Goal: Information Seeking & Learning: Find specific fact

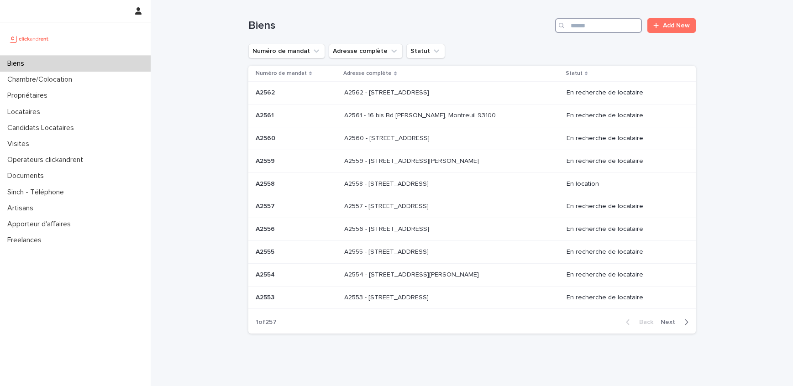
click at [631, 28] on input "Search" at bounding box center [598, 25] width 87 height 15
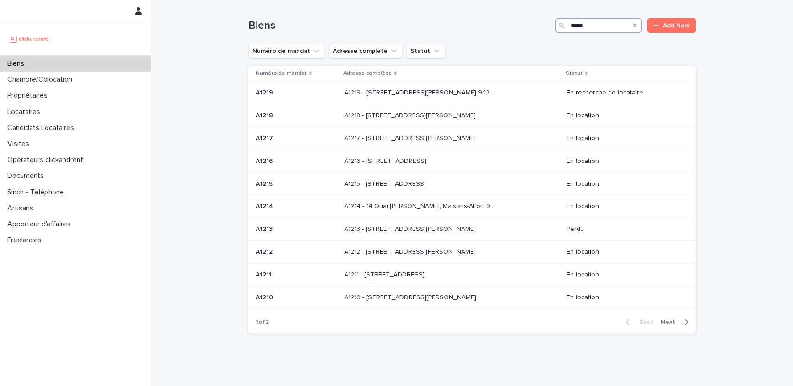
type input "*****"
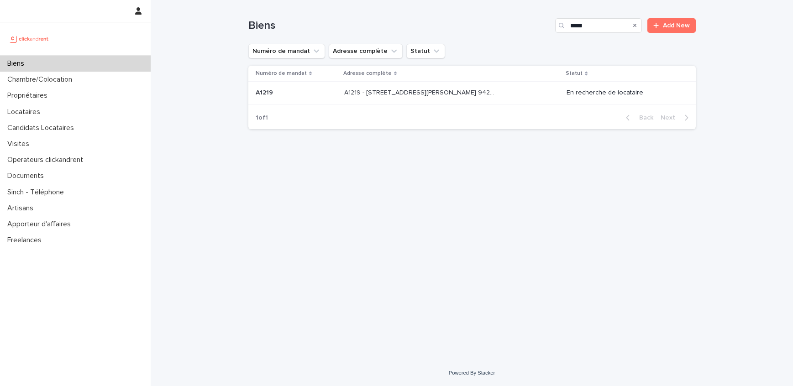
click at [533, 93] on div "A1219 - 32 avenue Jules Gravereaux, L'Haÿ-les-Roses 94240 A1219 - 32 avenue Jul…" at bounding box center [451, 92] width 215 height 15
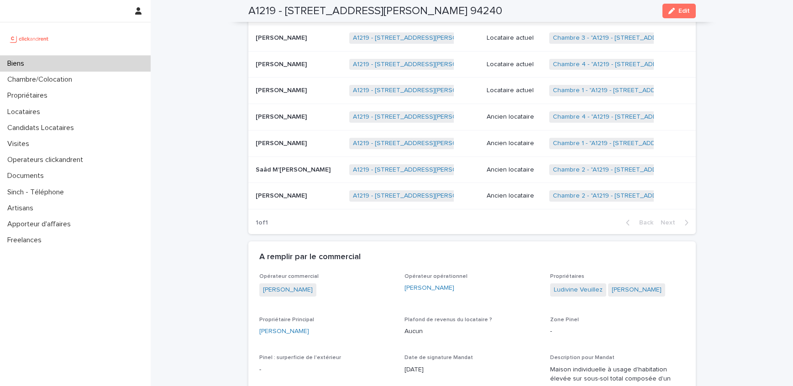
scroll to position [464, 0]
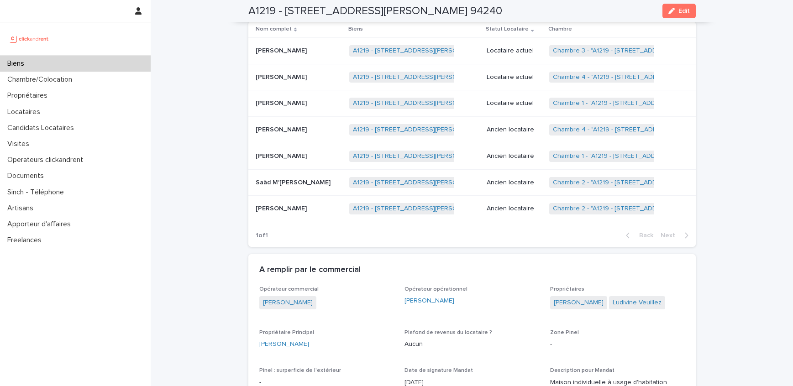
click at [72, 56] on div "Biens" at bounding box center [75, 64] width 151 height 16
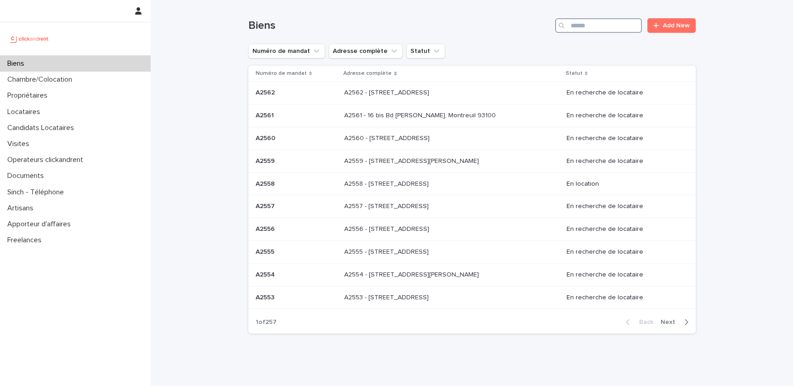
click at [592, 29] on input "Search" at bounding box center [598, 25] width 87 height 15
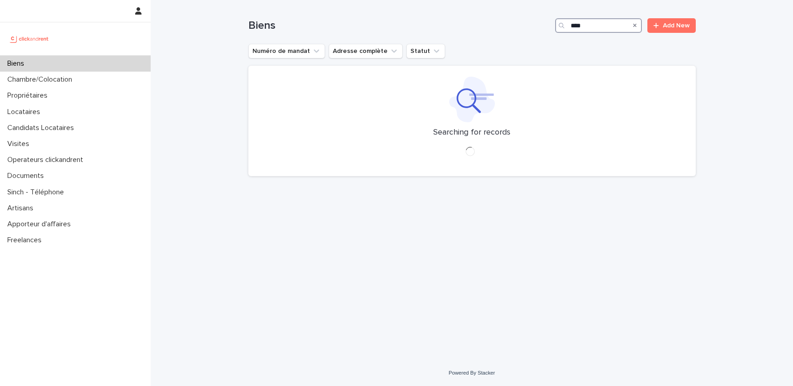
type input "****"
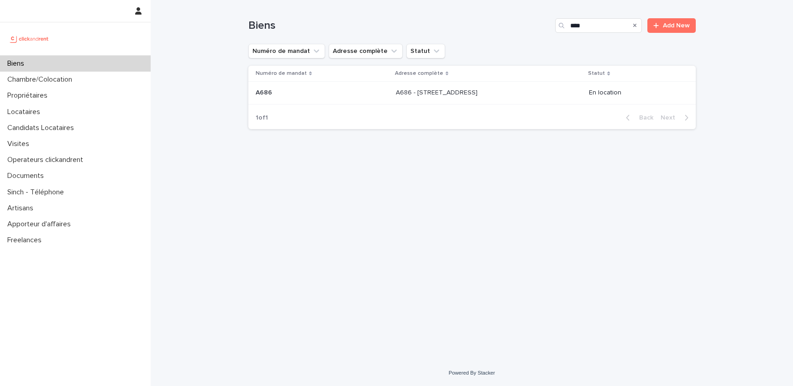
click at [478, 97] on div "A686 - 28 allée de la Toison d'Or, Créteil 94000 A686 - 28 allée de la Toison d…" at bounding box center [489, 92] width 186 height 15
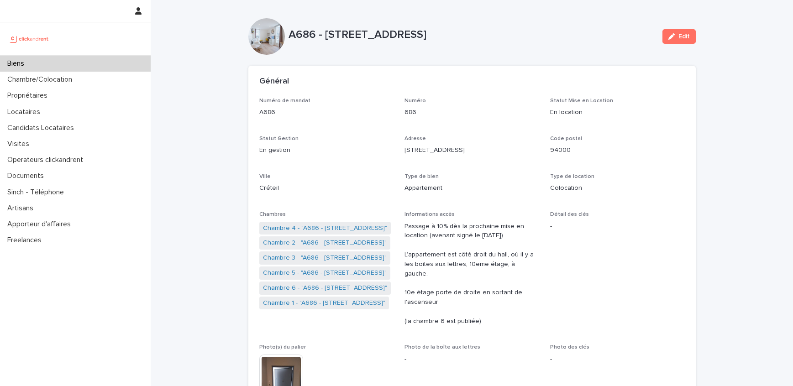
drag, startPoint x: 527, startPoint y: 33, endPoint x: 327, endPoint y: 33, distance: 200.0
click at [327, 33] on p "A686 - [STREET_ADDRESS]" at bounding box center [472, 34] width 367 height 13
copy p "28 allée de la Toison d'Or, Créteil 94000"
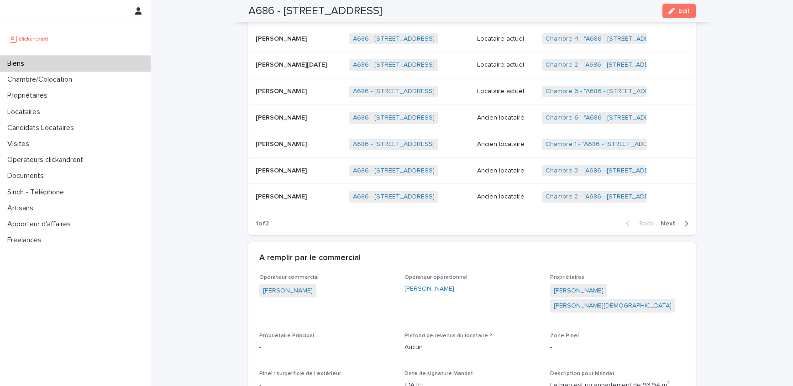
scroll to position [636, 0]
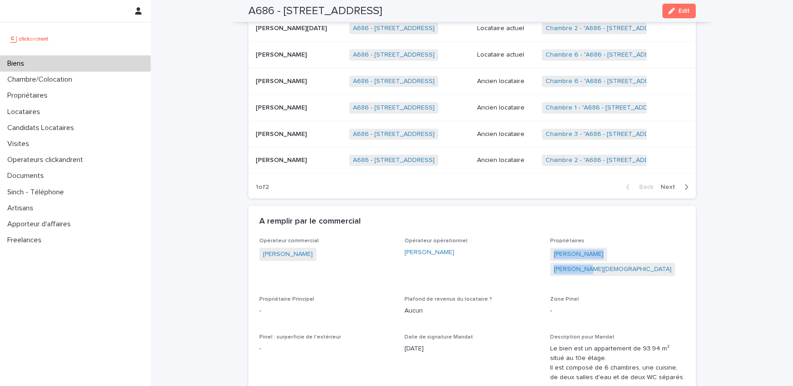
drag, startPoint x: 647, startPoint y: 247, endPoint x: 549, endPoint y: 249, distance: 97.3
copy div "David Hadida Léa Hadida"
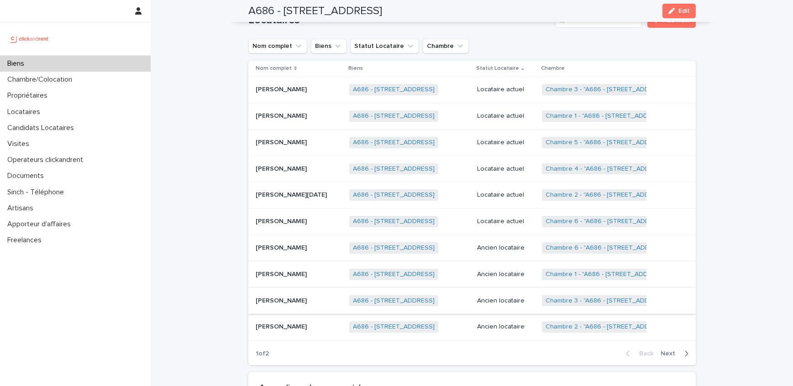
scroll to position [466, 0]
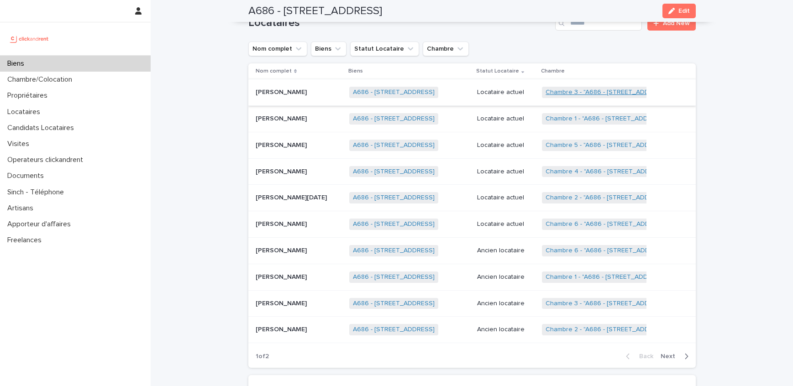
click at [601, 89] on link "Chambre 3 - "A686 - 28 allée de la Toison d'Or, Créteil 94000"" at bounding box center [608, 93] width 124 height 8
click at [588, 115] on link "Chambre 1 - "A686 - 28 allée de la Toison d'Or, Créteil 94000"" at bounding box center [607, 119] width 122 height 8
click at [579, 142] on link "Chambre 5 - "A686 - 28 allée de la Toison d'Or, Créteil 94000"" at bounding box center [608, 146] width 124 height 8
click at [577, 168] on link "Chambre 4 - "A686 - 28 allée de la Toison d'Or, Créteil 94000"" at bounding box center [608, 172] width 124 height 8
click at [573, 194] on link "Chambre 2 - "A686 - 28 allée de la Toison d'Or, Créteil 94000"" at bounding box center [608, 198] width 124 height 8
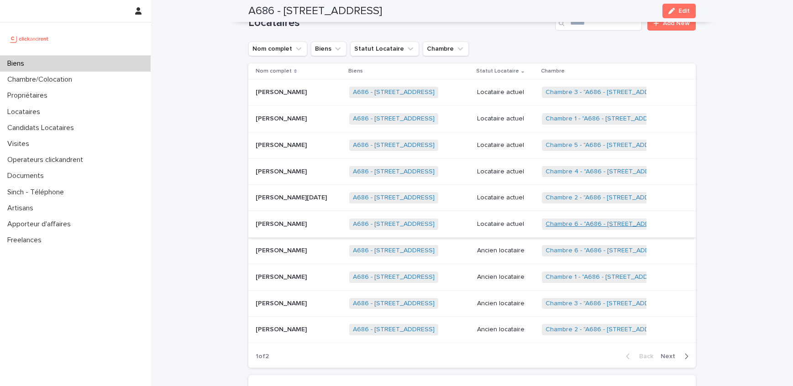
click at [573, 221] on link "Chambre 6 - "A686 - [STREET_ADDRESS]"" at bounding box center [608, 225] width 124 height 8
click at [278, 87] on p "Youssef Elmzaiti" at bounding box center [282, 92] width 53 height 10
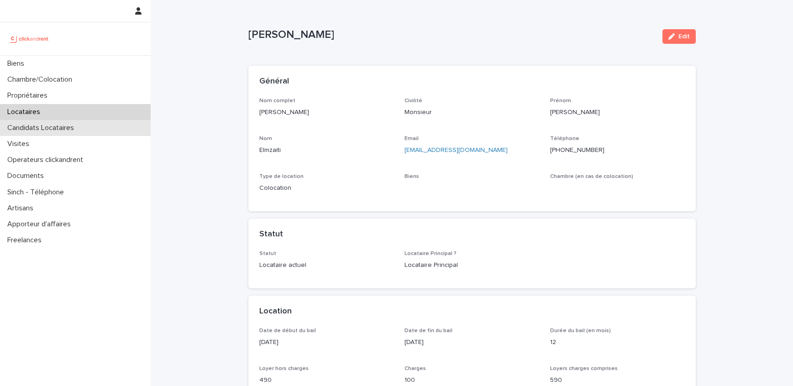
click at [61, 125] on p "Candidats Locataires" at bounding box center [43, 128] width 78 height 9
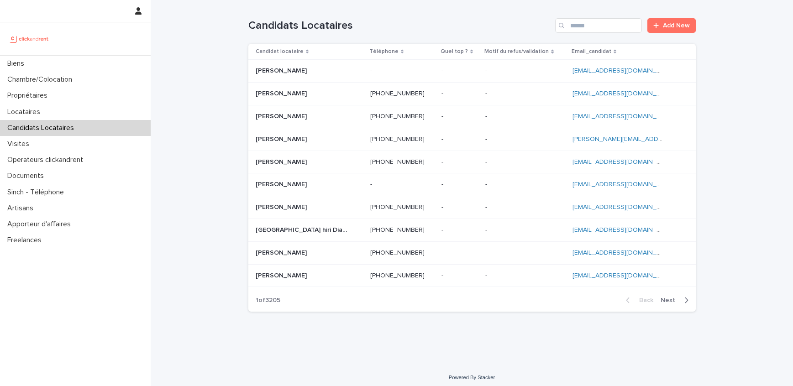
click at [306, 73] on p at bounding box center [301, 71] width 91 height 8
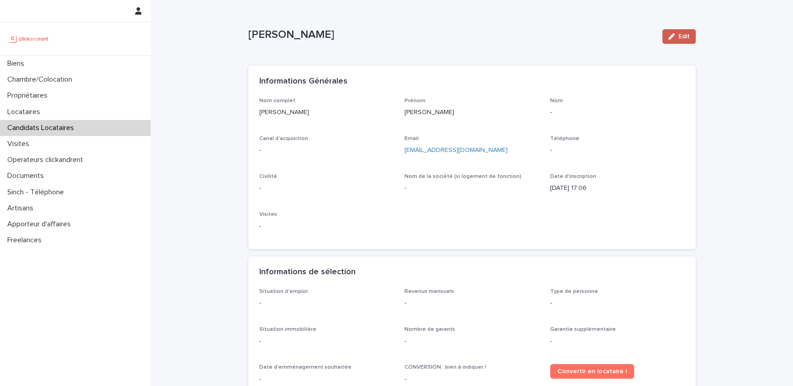
click at [690, 32] on button "Edit" at bounding box center [679, 36] width 33 height 15
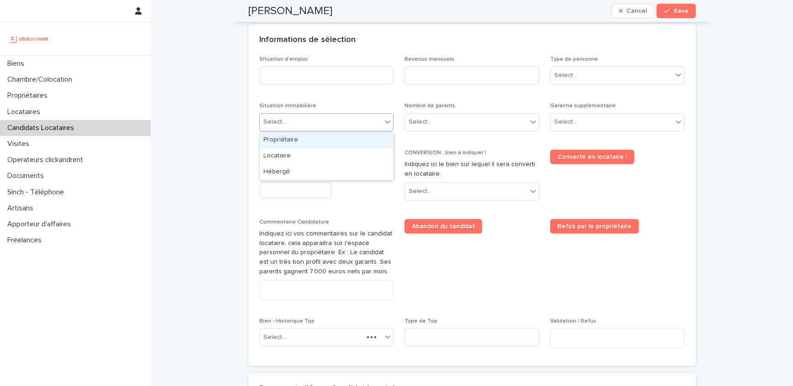
scroll to position [327, 0]
click at [357, 118] on div "Select..." at bounding box center [321, 122] width 122 height 15
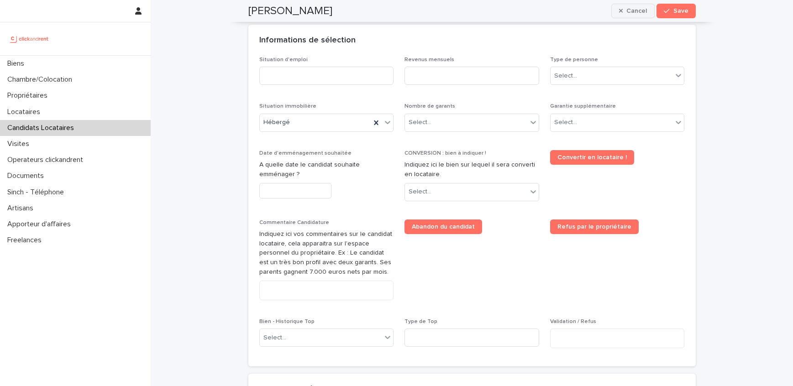
click at [623, 10] on icon "button" at bounding box center [621, 11] width 4 height 6
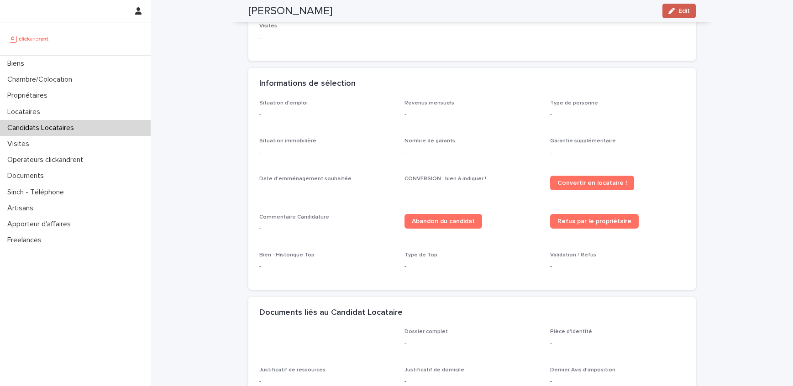
click at [684, 15] on button "Edit" at bounding box center [679, 11] width 33 height 15
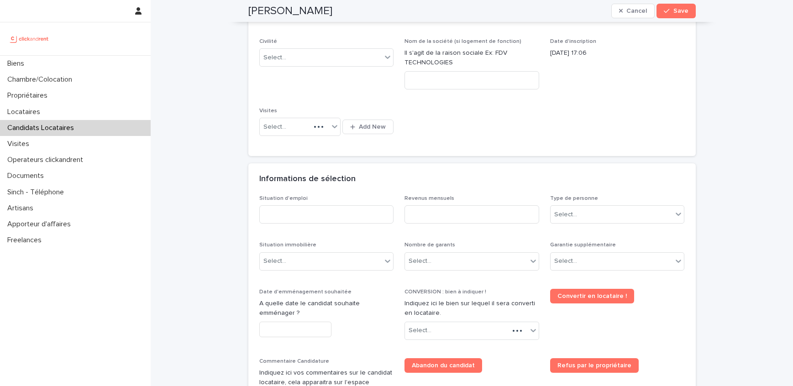
scroll to position [327, 0]
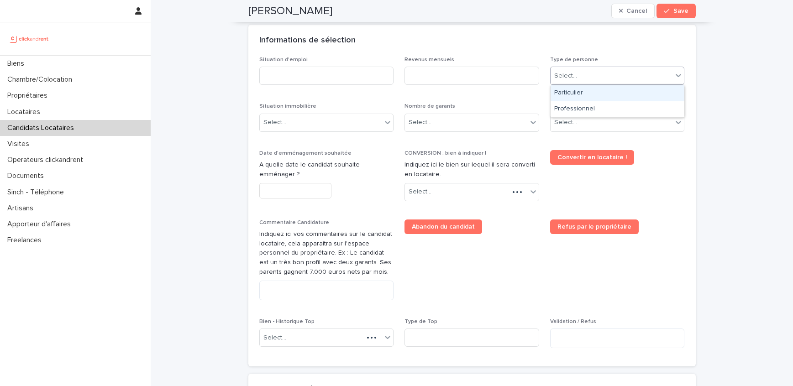
click at [578, 72] on input "text" at bounding box center [578, 76] width 1 height 8
click at [611, 48] on div "Informations de sélection" at bounding box center [472, 41] width 448 height 32
click at [606, 74] on div "Select..." at bounding box center [612, 76] width 122 height 15
click at [605, 116] on div "Professionnel" at bounding box center [618, 109] width 134 height 16
click at [584, 122] on div "Select..." at bounding box center [612, 122] width 122 height 15
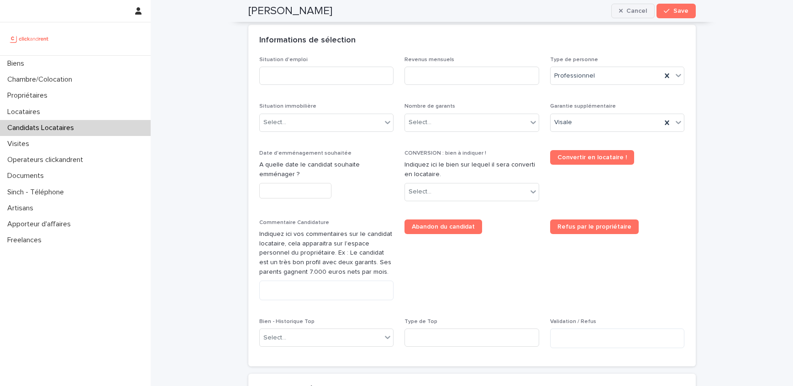
click at [643, 6] on button "Cancel" at bounding box center [634, 11] width 44 height 15
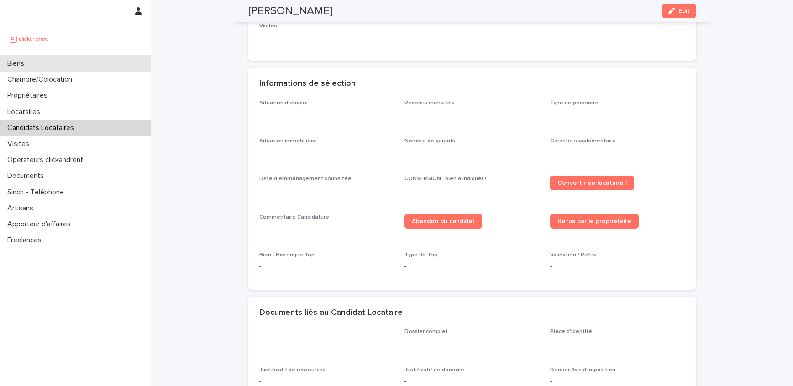
click at [67, 66] on div "Biens" at bounding box center [75, 64] width 151 height 16
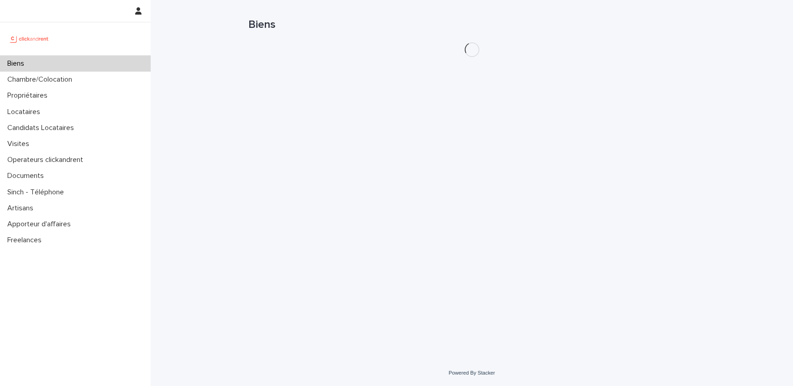
click at [575, 21] on h1 "Biens" at bounding box center [472, 24] width 448 height 13
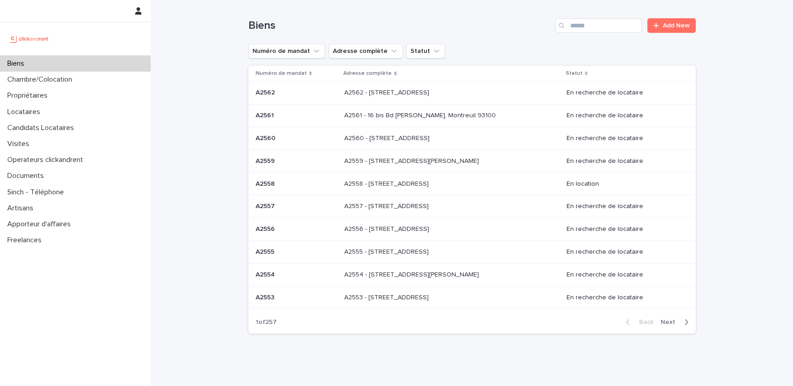
click at [561, 27] on icon "Search" at bounding box center [561, 25] width 5 height 5
click at [579, 26] on input "Search" at bounding box center [598, 25] width 87 height 15
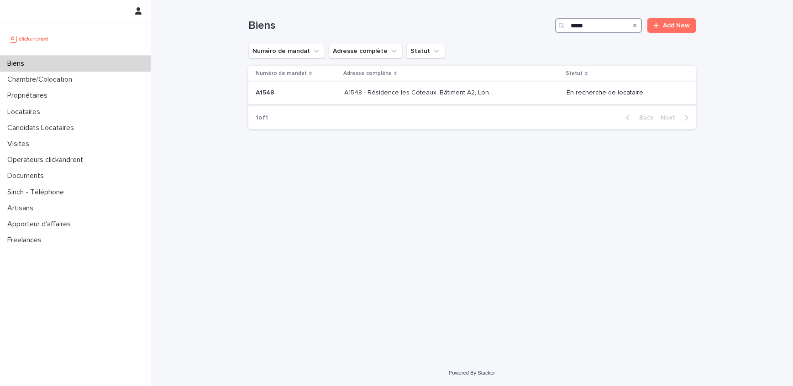
type input "*****"
click at [459, 93] on p "A1548 - Résidence les Coteaux, Bâtiment A2, Longjumeau 91160" at bounding box center [421, 92] width 154 height 10
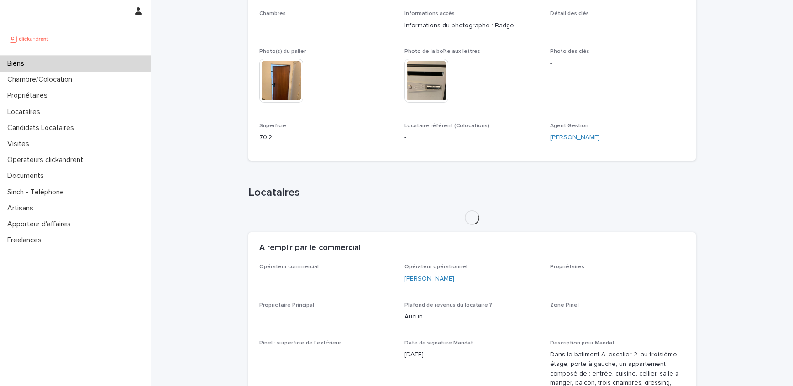
scroll to position [282, 0]
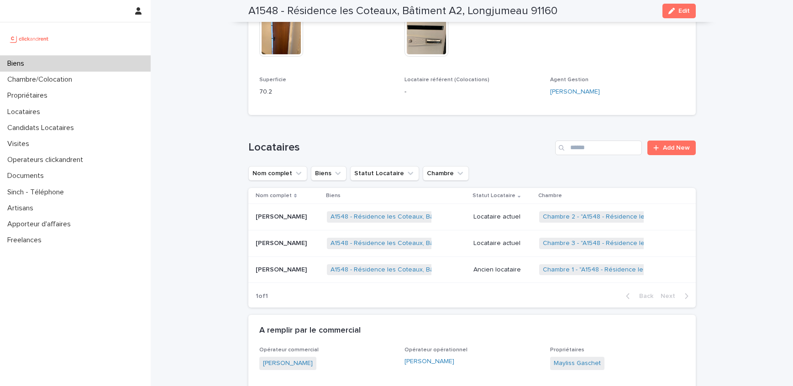
click at [43, 60] on div "Biens" at bounding box center [75, 64] width 151 height 16
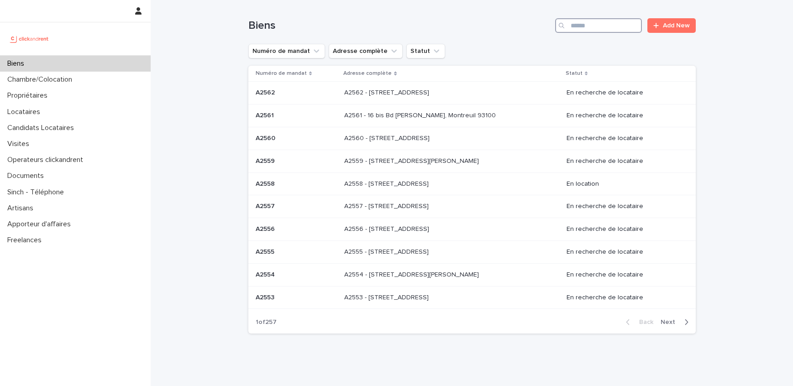
click at [590, 22] on input "Search" at bounding box center [598, 25] width 87 height 15
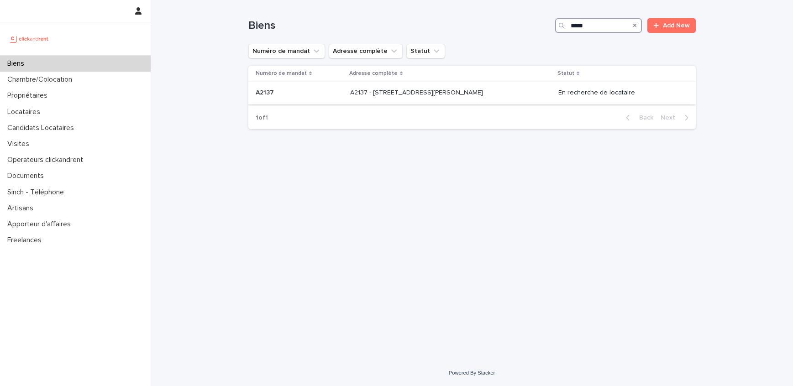
type input "*****"
click at [484, 91] on p at bounding box center [426, 93] width 152 height 8
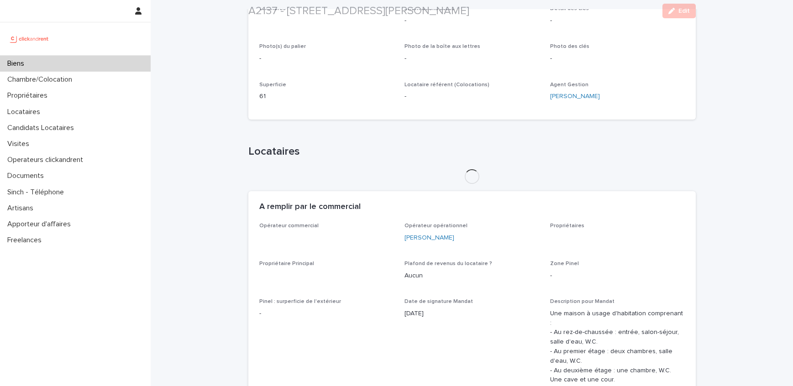
scroll to position [389, 0]
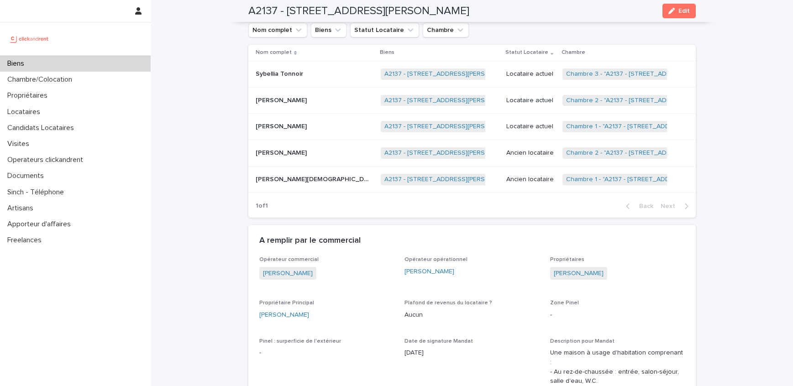
click at [577, 177] on link "Chambre 1 - "A2137 - 15 rue Valentin Hauy, Amiens 80000"" at bounding box center [653, 180] width 174 height 8
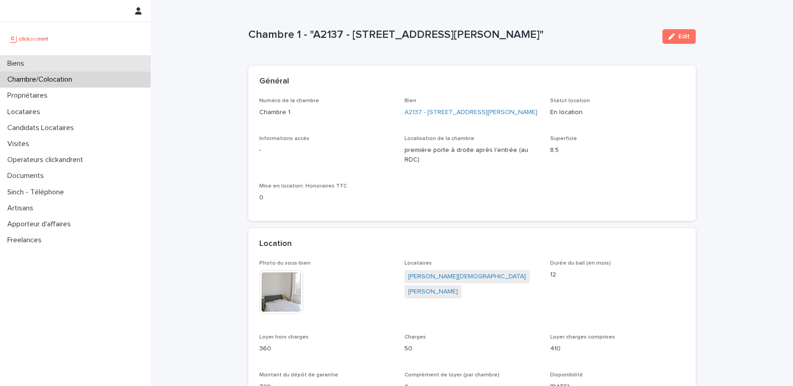
click at [44, 60] on div "Biens" at bounding box center [75, 64] width 151 height 16
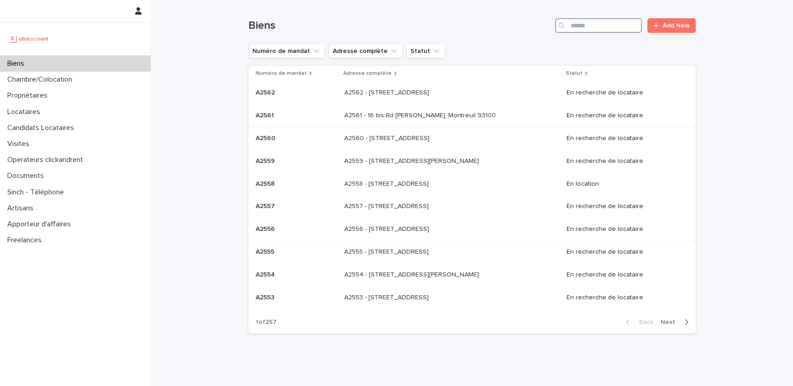
click at [587, 25] on input "Search" at bounding box center [598, 25] width 87 height 15
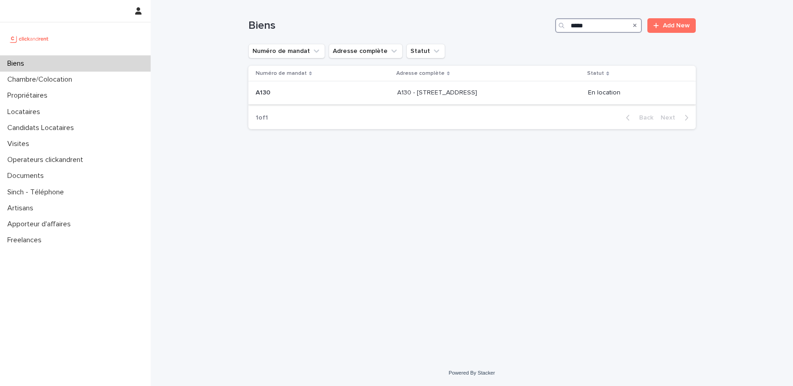
type input "****"
click at [477, 95] on p "A130 - 19 rue de Courcy, Créteil 94000" at bounding box center [438, 92] width 82 height 10
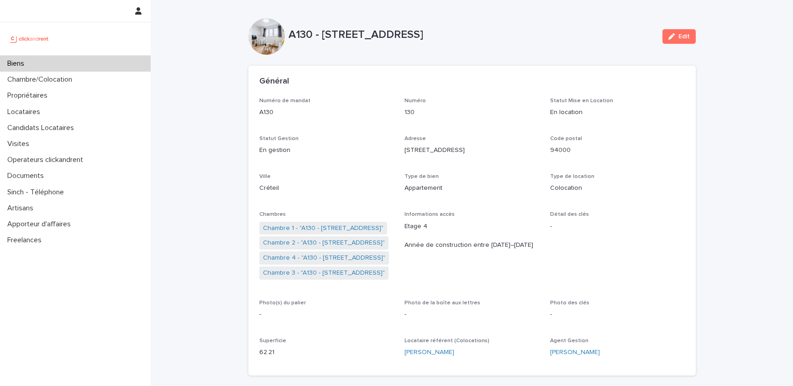
drag, startPoint x: 487, startPoint y: 37, endPoint x: 323, endPoint y: 38, distance: 164.4
click at [323, 38] on p "A130 - 19 rue de Courcy, Créteil 94000" at bounding box center [472, 34] width 367 height 13
copy p "19 rue de Courcy, Créteil 94000"
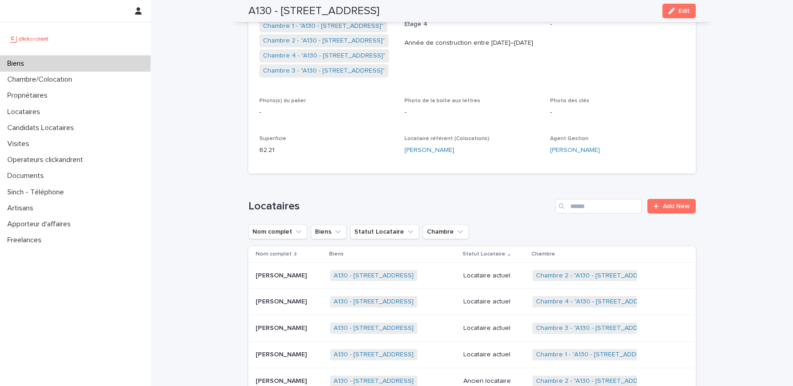
click at [295, 359] on div "Mattéo Saurat Mattéo Saurat" at bounding box center [289, 355] width 67 height 15
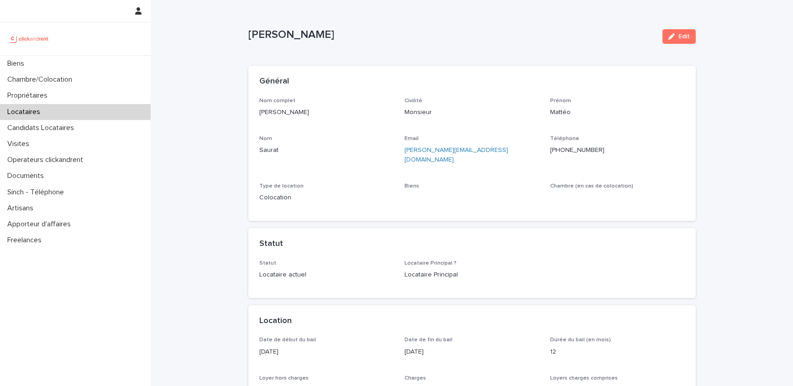
click at [264, 114] on p "Mattéo Saurat" at bounding box center [326, 113] width 135 height 10
drag, startPoint x: 264, startPoint y: 114, endPoint x: 291, endPoint y: 114, distance: 26.9
click at [291, 114] on p "Mattéo Saurat" at bounding box center [326, 113] width 135 height 10
copy p "Mattéo Saurat"
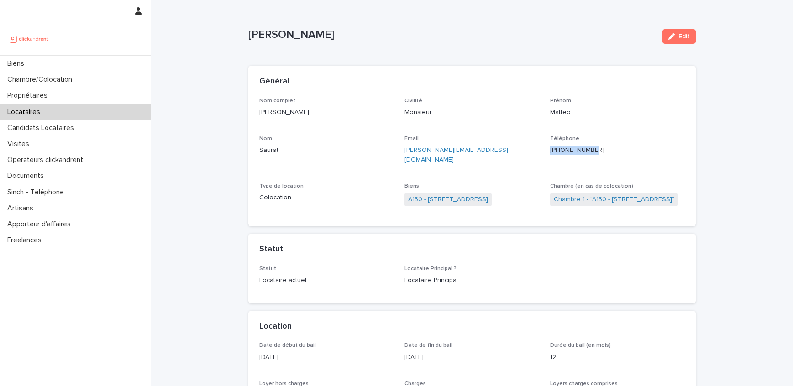
drag, startPoint x: 603, startPoint y: 150, endPoint x: 557, endPoint y: 152, distance: 45.7
click at [557, 152] on p "+33659643371" at bounding box center [617, 151] width 135 height 10
copy ringoverc2c-84e06f14122c "+33659643371"
click at [593, 195] on link "Chambre 1 - "A130 - 19 rue de Courcy, Créteil 94000"" at bounding box center [614, 200] width 121 height 10
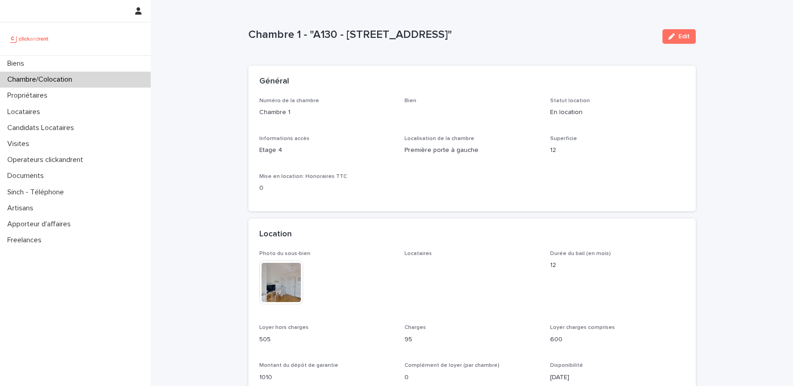
scroll to position [0, 0]
click at [453, 113] on link "A130 - 19 rue de Courcy, Créteil 94000" at bounding box center [445, 112] width 80 height 10
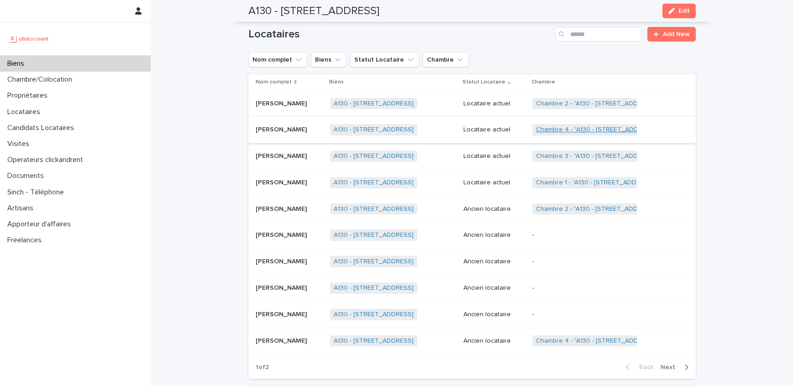
scroll to position [547, 0]
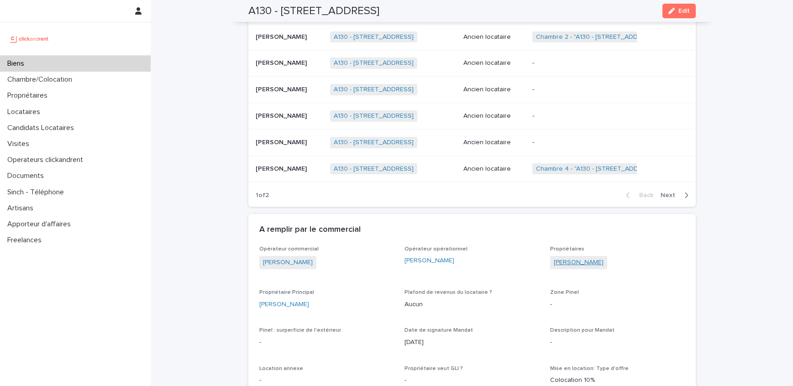
drag, startPoint x: 631, startPoint y: 265, endPoint x: 554, endPoint y: 266, distance: 77.2
click at [554, 266] on div "Ruxandra Mocanescu" at bounding box center [617, 263] width 135 height 15
copy link "Ruxandra Mocanescu"
click at [69, 64] on div "Biens" at bounding box center [75, 64] width 151 height 16
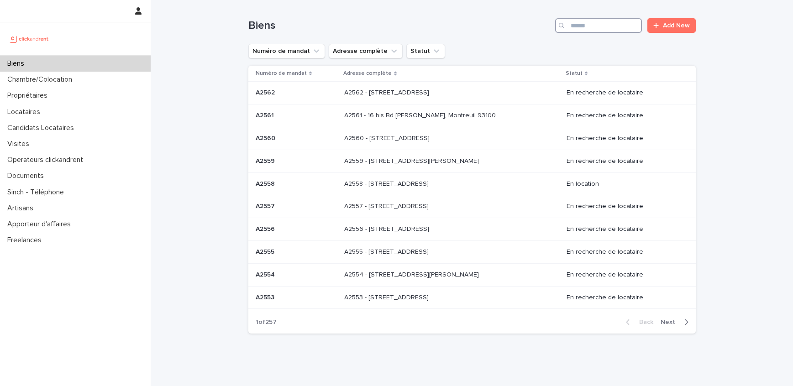
click at [593, 29] on input "Search" at bounding box center [598, 25] width 87 height 15
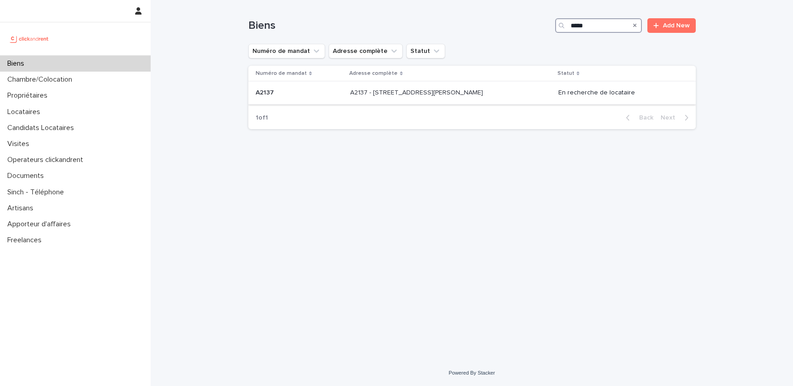
type input "*****"
click at [445, 88] on p "A2137 - 15 rue Valentin Hauy, Amiens 80000" at bounding box center [417, 92] width 135 height 10
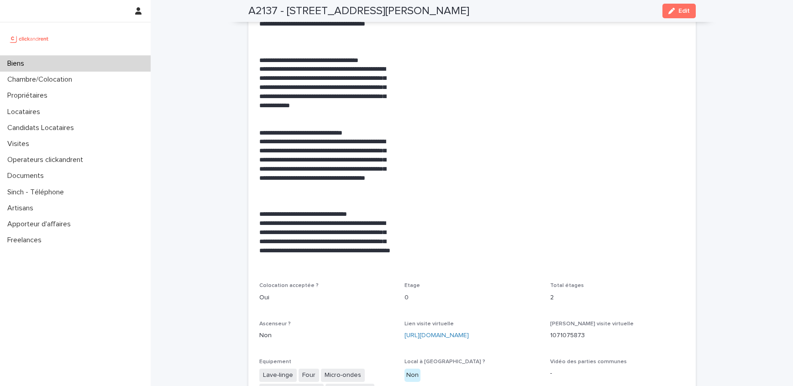
scroll to position [2026, 0]
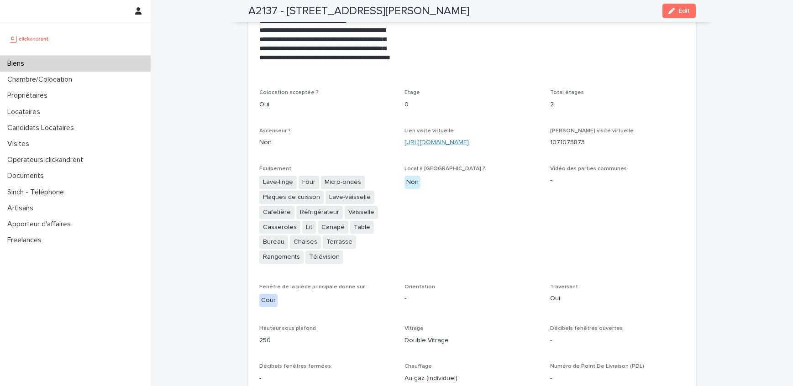
click at [469, 139] on link "https://my.matterport.com/show/?m=pfS7qFTWVRo" at bounding box center [437, 142] width 64 height 6
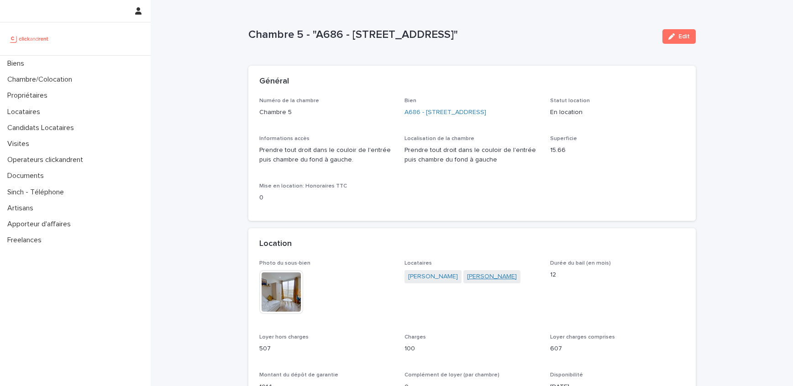
click at [468, 277] on link "[PERSON_NAME]" at bounding box center [492, 277] width 50 height 10
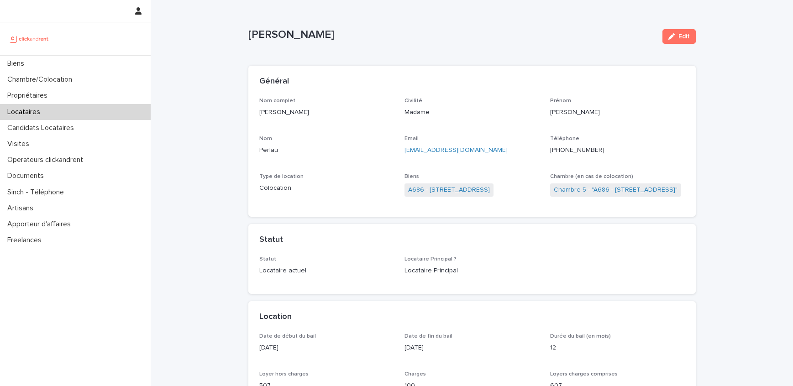
click at [257, 114] on div "Nom complet [PERSON_NAME] Civilité Madame Prénom [PERSON_NAME] Email [EMAIL_ADD…" at bounding box center [472, 158] width 448 height 120
drag, startPoint x: 257, startPoint y: 114, endPoint x: 283, endPoint y: 114, distance: 26.0
click at [283, 114] on div "Nom complet [PERSON_NAME] Civilité Madame Prénom [PERSON_NAME] Email [EMAIL_ADD…" at bounding box center [472, 158] width 448 height 120
copy p "[PERSON_NAME]"
drag, startPoint x: 606, startPoint y: 151, endPoint x: 559, endPoint y: 151, distance: 46.6
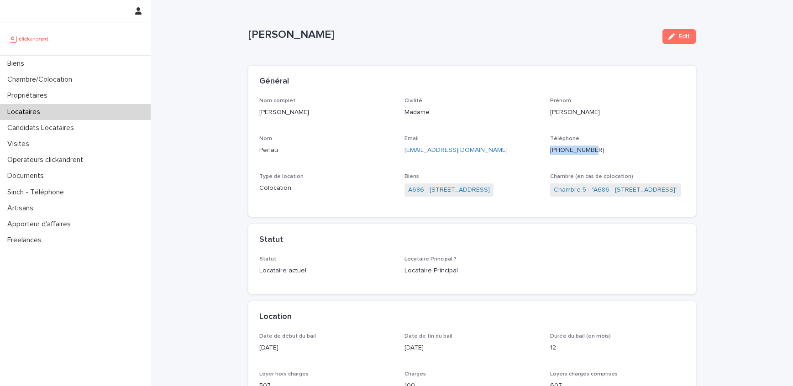
click at [559, 151] on p "+33602054376" at bounding box center [617, 151] width 135 height 10
copy ringoverc2c-number-84e06f14122c "+33602054376"
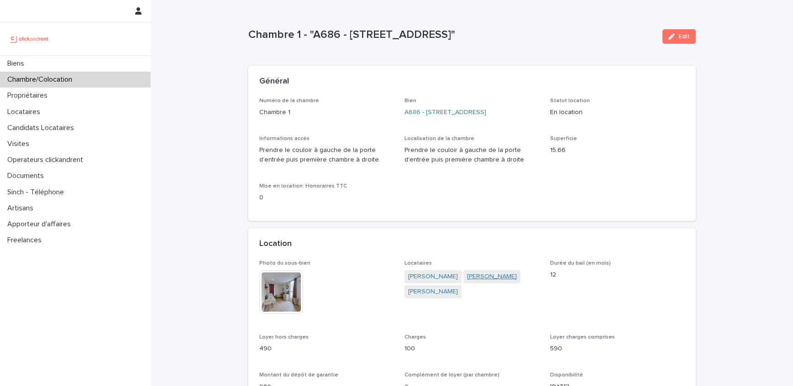
click at [474, 278] on link "Adeel Malik" at bounding box center [492, 277] width 50 height 10
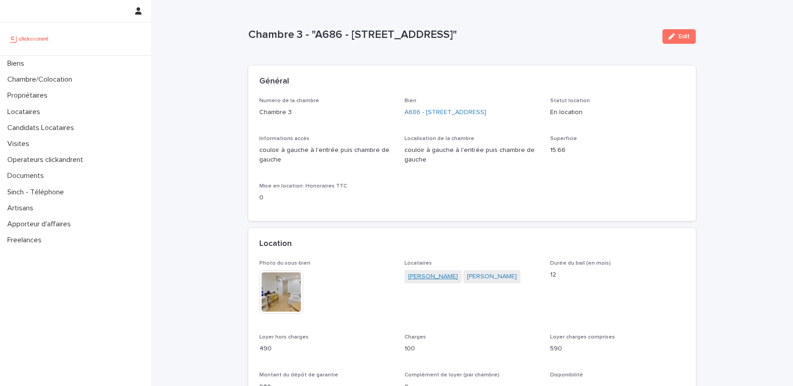
click at [417, 278] on link "Youssef Elmzaiti" at bounding box center [433, 277] width 50 height 10
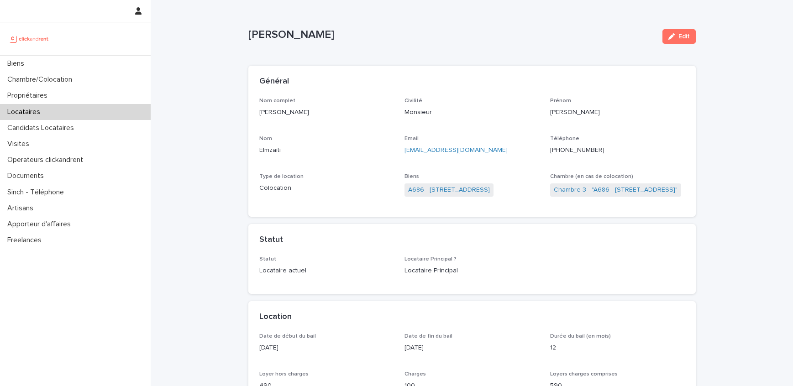
drag, startPoint x: 313, startPoint y: 113, endPoint x: 258, endPoint y: 113, distance: 54.8
click at [258, 113] on div "Nom complet Youssef Elmzaiti Civilité Monsieur Prénom Youssef Nom Elmzaiti Emai…" at bounding box center [472, 158] width 448 height 120
copy p "Youssef Elmzaiti"
drag, startPoint x: 605, startPoint y: 150, endPoint x: 559, endPoint y: 152, distance: 46.6
click at [559, 152] on p "+33661577589" at bounding box center [617, 151] width 135 height 10
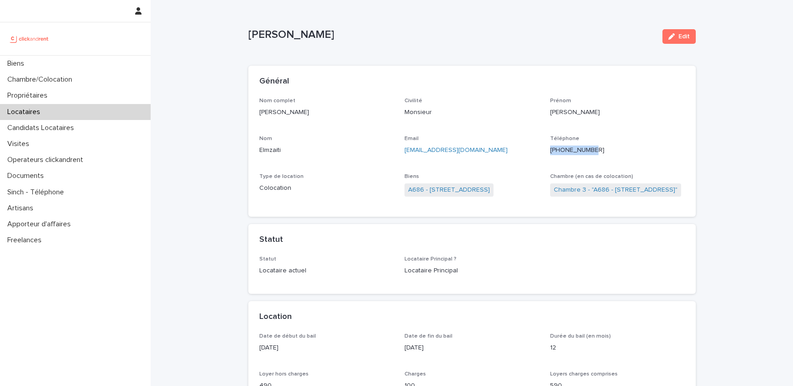
copy ringoverc2c-number-84e06f14122c "+33661577589"
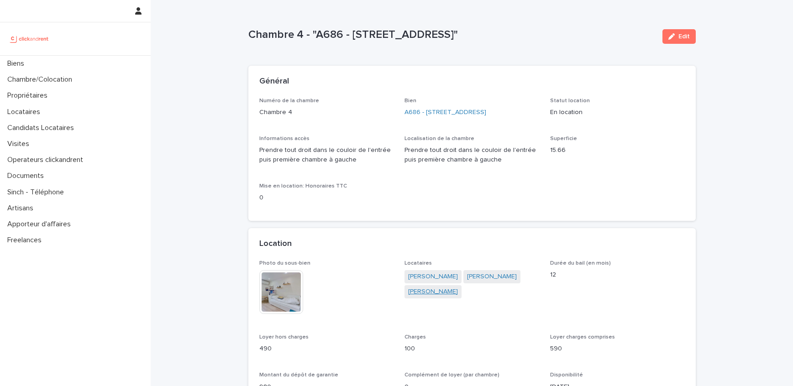
click at [436, 293] on link "Myriame Pothin" at bounding box center [433, 292] width 50 height 10
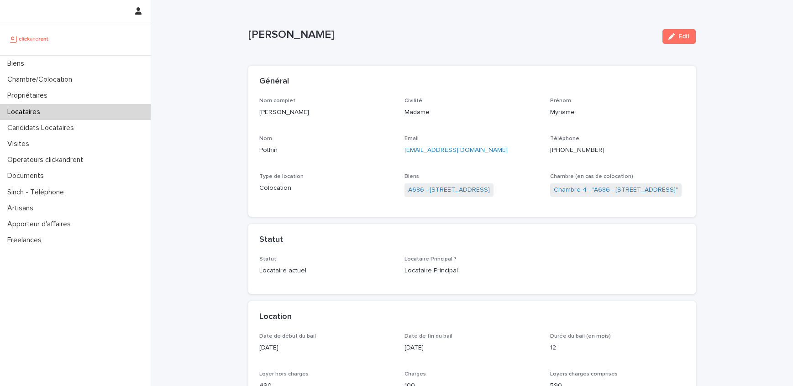
drag, startPoint x: 304, startPoint y: 110, endPoint x: 259, endPoint y: 111, distance: 44.8
click at [259, 111] on p "Myriame Pothin" at bounding box center [326, 113] width 135 height 10
copy p "Myriame Pothin"
drag, startPoint x: 602, startPoint y: 150, endPoint x: 556, endPoint y: 150, distance: 46.1
click at [556, 150] on p "+33652241152" at bounding box center [617, 151] width 135 height 10
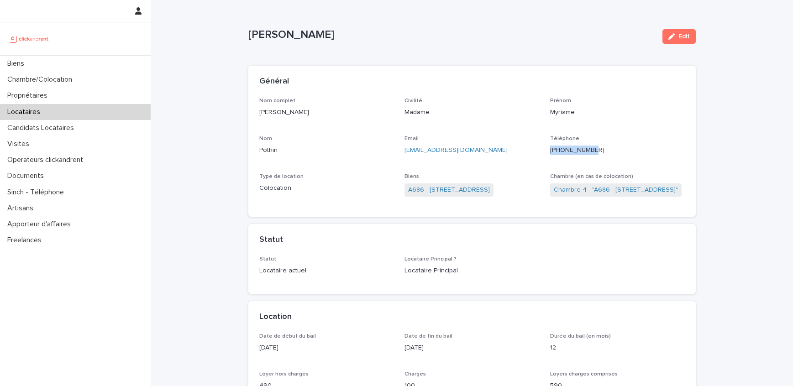
copy ringoverc2c-84e06f14122c "+33652241152"
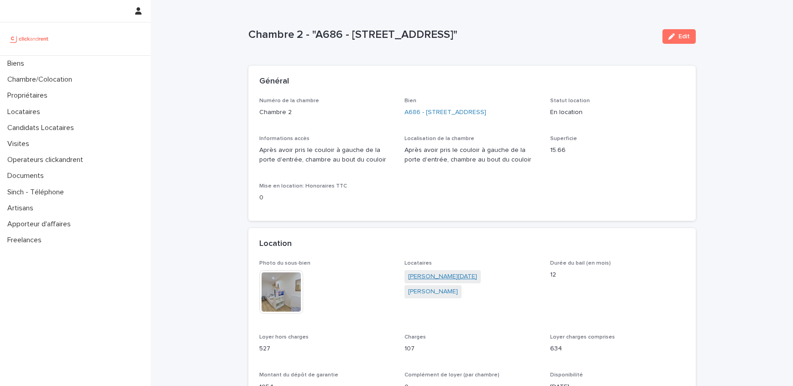
click at [426, 278] on link "[PERSON_NAME][DATE]" at bounding box center [442, 277] width 69 height 10
click at [472, 277] on link "[PERSON_NAME]" at bounding box center [492, 277] width 50 height 10
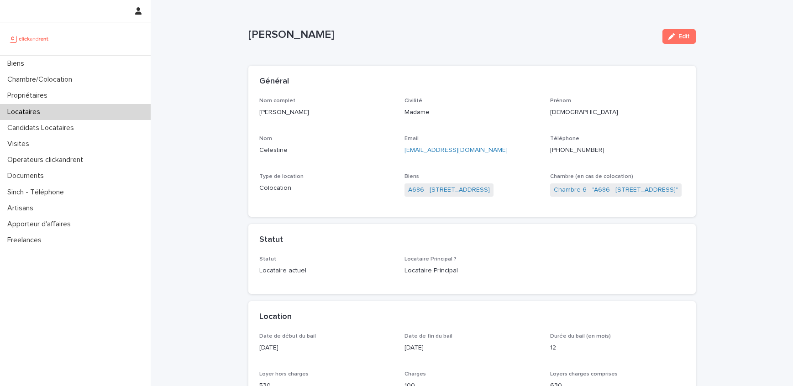
drag, startPoint x: 303, startPoint y: 111, endPoint x: 252, endPoint y: 111, distance: 50.7
click at [252, 111] on div "Nom complet [PERSON_NAME] Civilité Madame Prénom Iman Nom Celestine Email [EMAI…" at bounding box center [472, 158] width 448 height 120
